Goal: Consume media (video, audio)

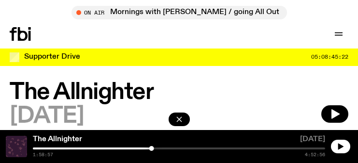
scroll to position [79, 0]
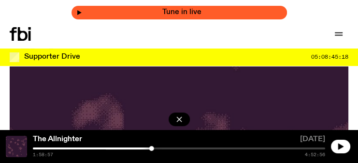
click at [331, 139] on button "button" at bounding box center [340, 146] width 19 height 14
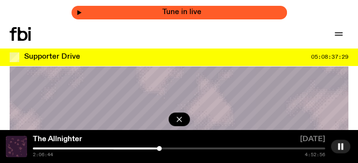
scroll to position [224, 0]
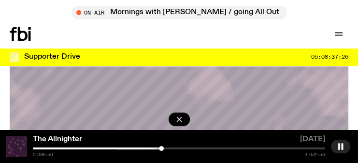
click at [162, 148] on div at bounding box center [161, 148] width 5 height 5
click at [181, 147] on div at bounding box center [179, 148] width 293 height 2
click at [185, 148] on div at bounding box center [179, 148] width 293 height 2
click at [203, 148] on div at bounding box center [179, 148] width 293 height 2
click at [217, 149] on div "2:54:22 4:52:56" at bounding box center [179, 152] width 293 height 10
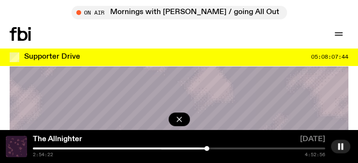
click at [216, 149] on div "2:54:22 4:52:56" at bounding box center [179, 152] width 293 height 10
click at [215, 144] on div "The Allnighter" at bounding box center [164, 140] width 266 height 10
click at [213, 148] on div at bounding box center [179, 148] width 293 height 2
click at [225, 148] on div at bounding box center [179, 148] width 293 height 2
click at [239, 148] on div at bounding box center [179, 148] width 293 height 2
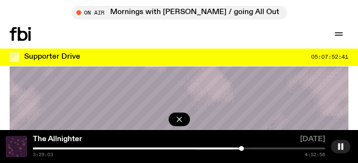
drag, startPoint x: 340, startPoint y: 146, endPoint x: 341, endPoint y: 130, distance: 15.5
click at [340, 146] on rect "button" at bounding box center [340, 146] width 2 height 6
